Goal: Transaction & Acquisition: Purchase product/service

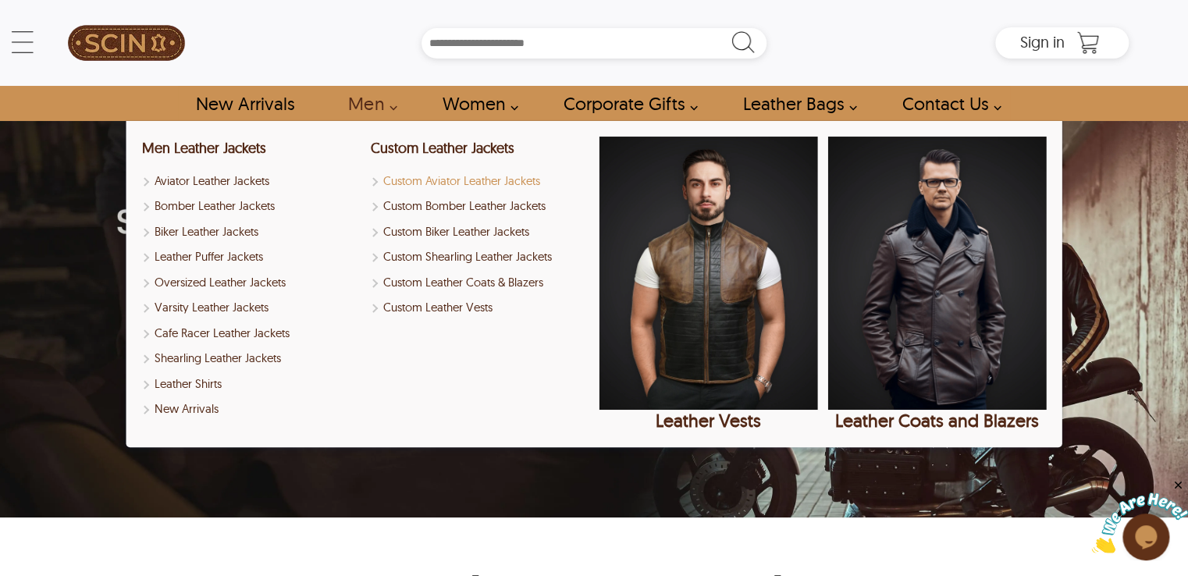
click at [414, 181] on link "Custom Aviator Leather Jackets" at bounding box center [479, 182] width 219 height 18
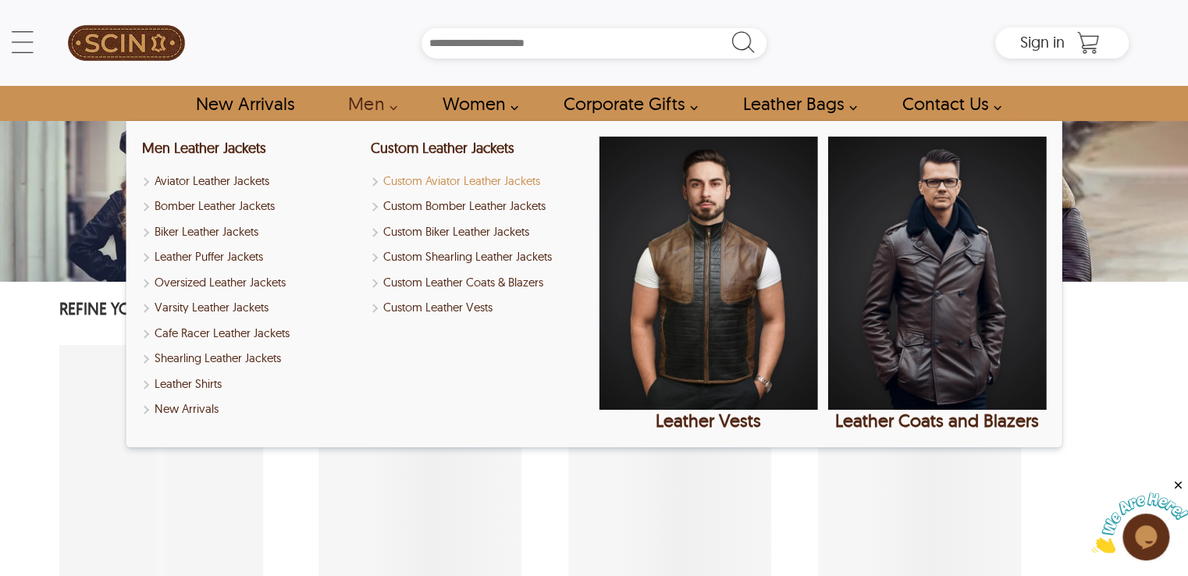
select select "********"
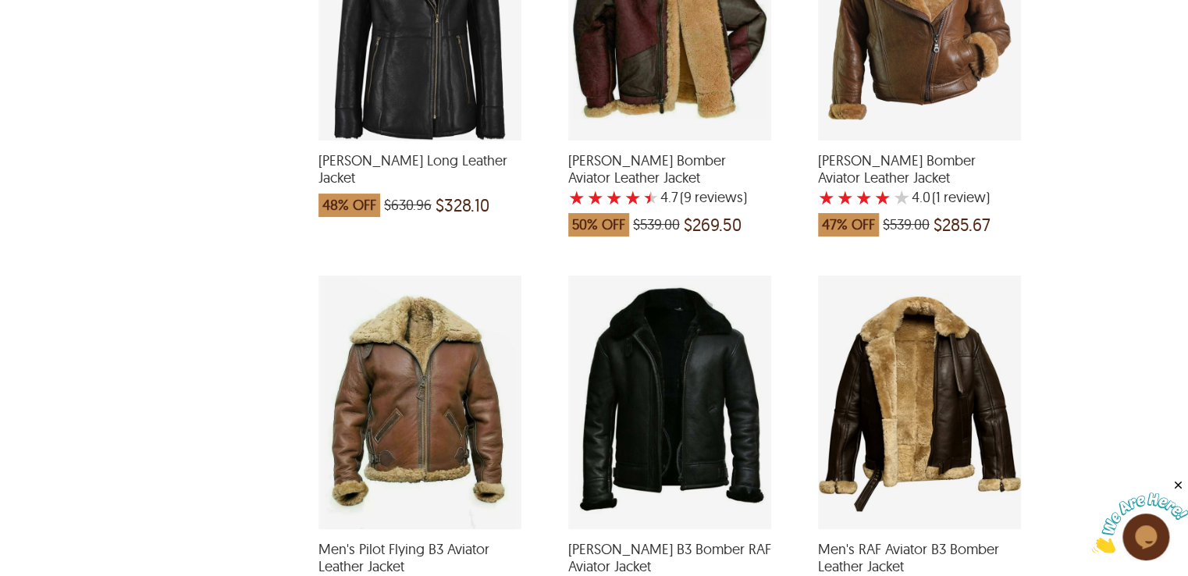
scroll to position [1640, 0]
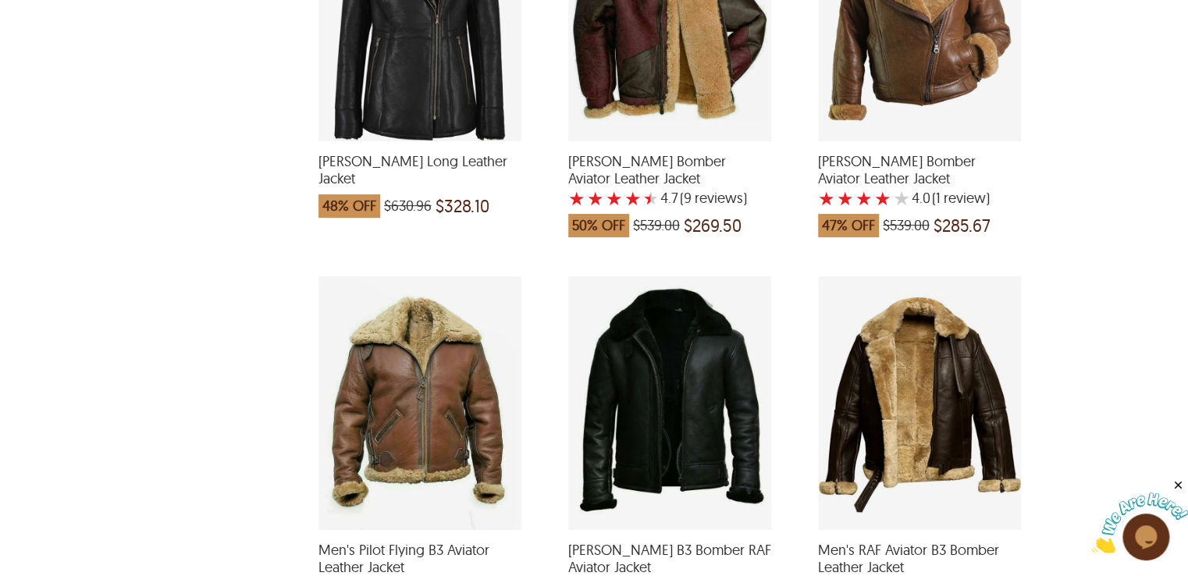
click at [685, 339] on div "Troy B3 Bomber RAF Aviator Jacket with a 4.5 Star Rating 10 Product Review whic…" at bounding box center [669, 403] width 203 height 254
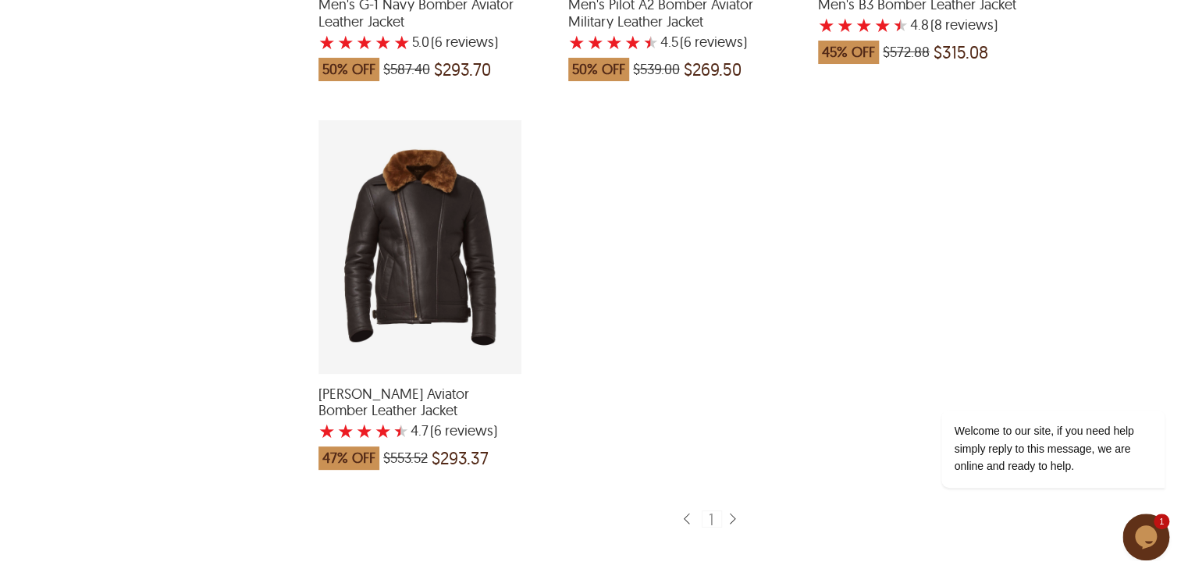
scroll to position [2576, 0]
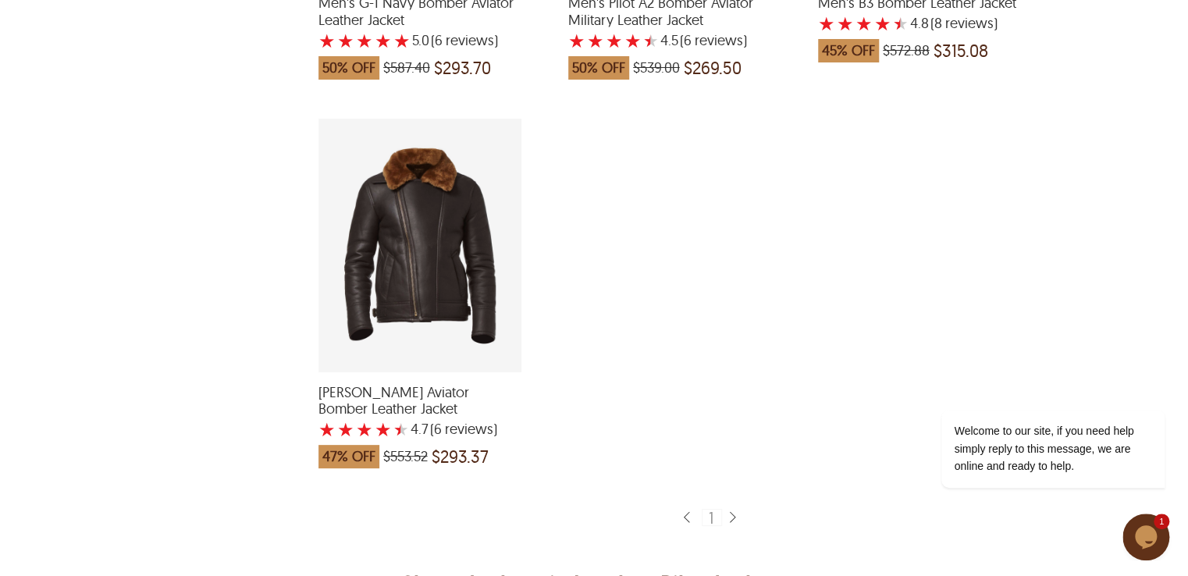
click at [440, 255] on div "Eric Aviator Bomber Leather Jacket with a 4.666666666666667 Star Rating 6 Produ…" at bounding box center [420, 246] width 203 height 254
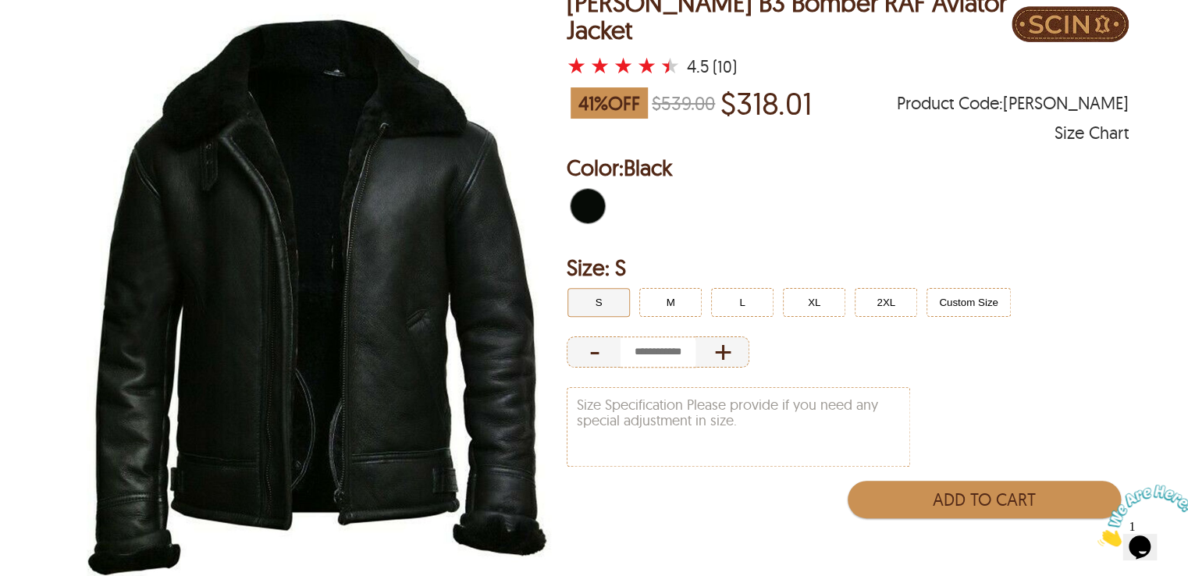
scroll to position [156, 0]
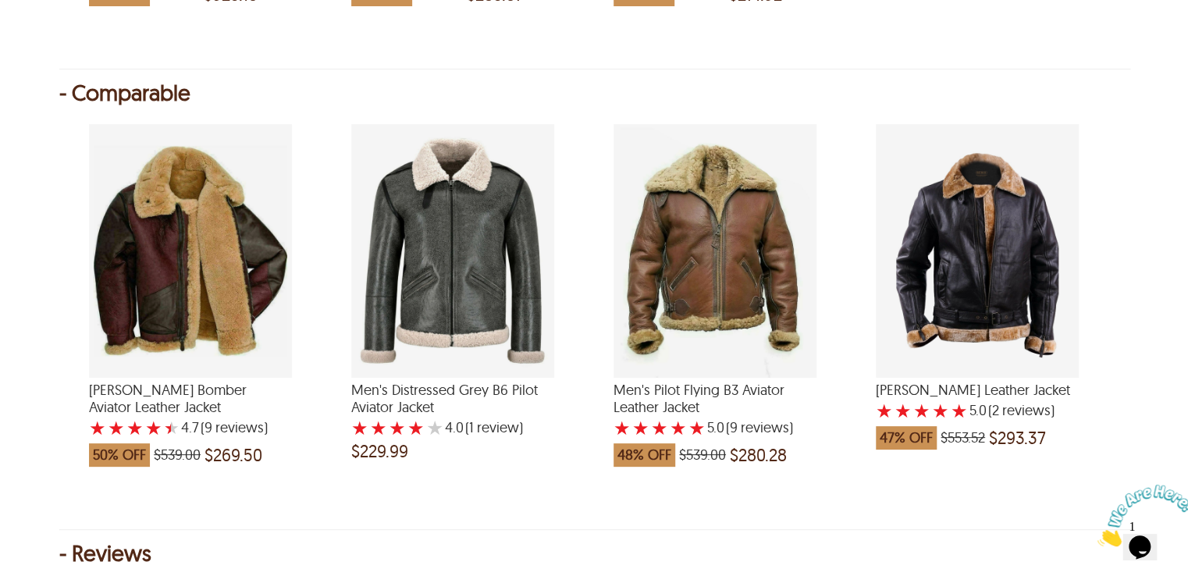
scroll to position [1873, 0]
